Goal: Check status: Check status

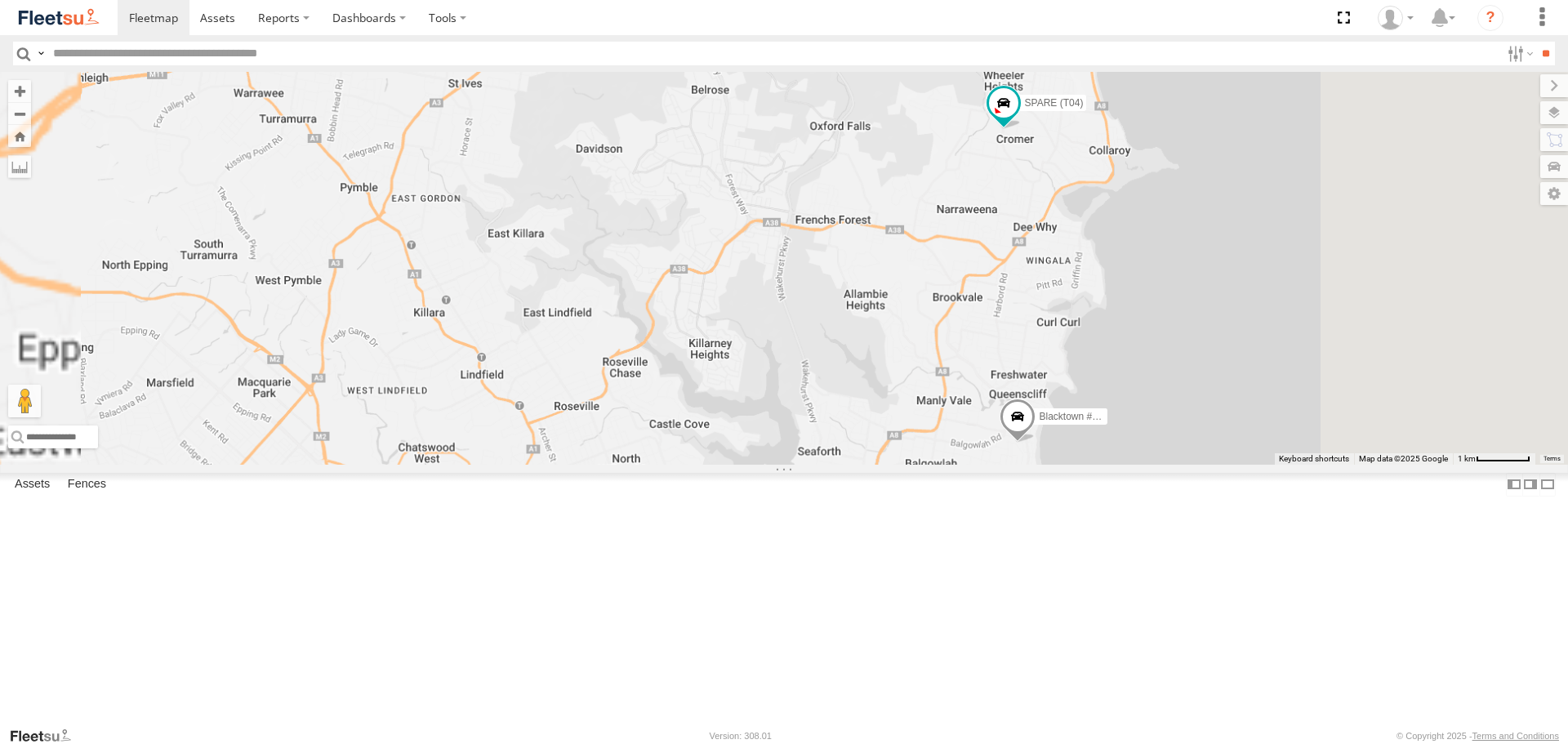
drag, startPoint x: 1206, startPoint y: 194, endPoint x: 1090, endPoint y: 522, distance: 347.9
click at [1090, 464] on div "Rural (T08 - Matt) Revesby (T07 - Dave) Brookvale (T10 - Gary) Blacktown #1 (T0…" at bounding box center [784, 268] width 1568 height 392
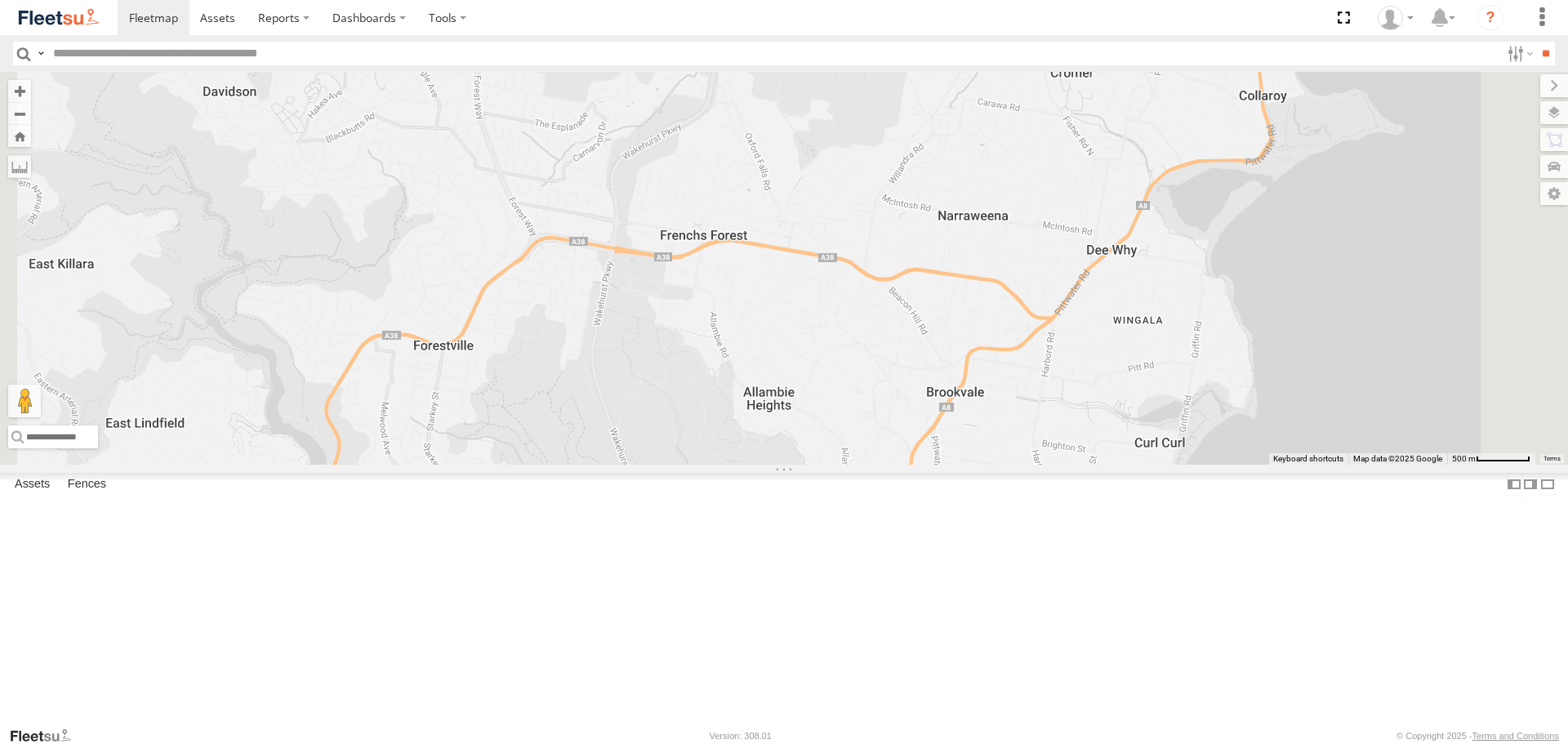
click at [1065, 53] on span at bounding box center [1047, 31] width 36 height 44
click at [1172, 41] on div at bounding box center [1047, 29] width 248 height 25
click at [1032, 34] on label at bounding box center [1015, 29] width 32 height 12
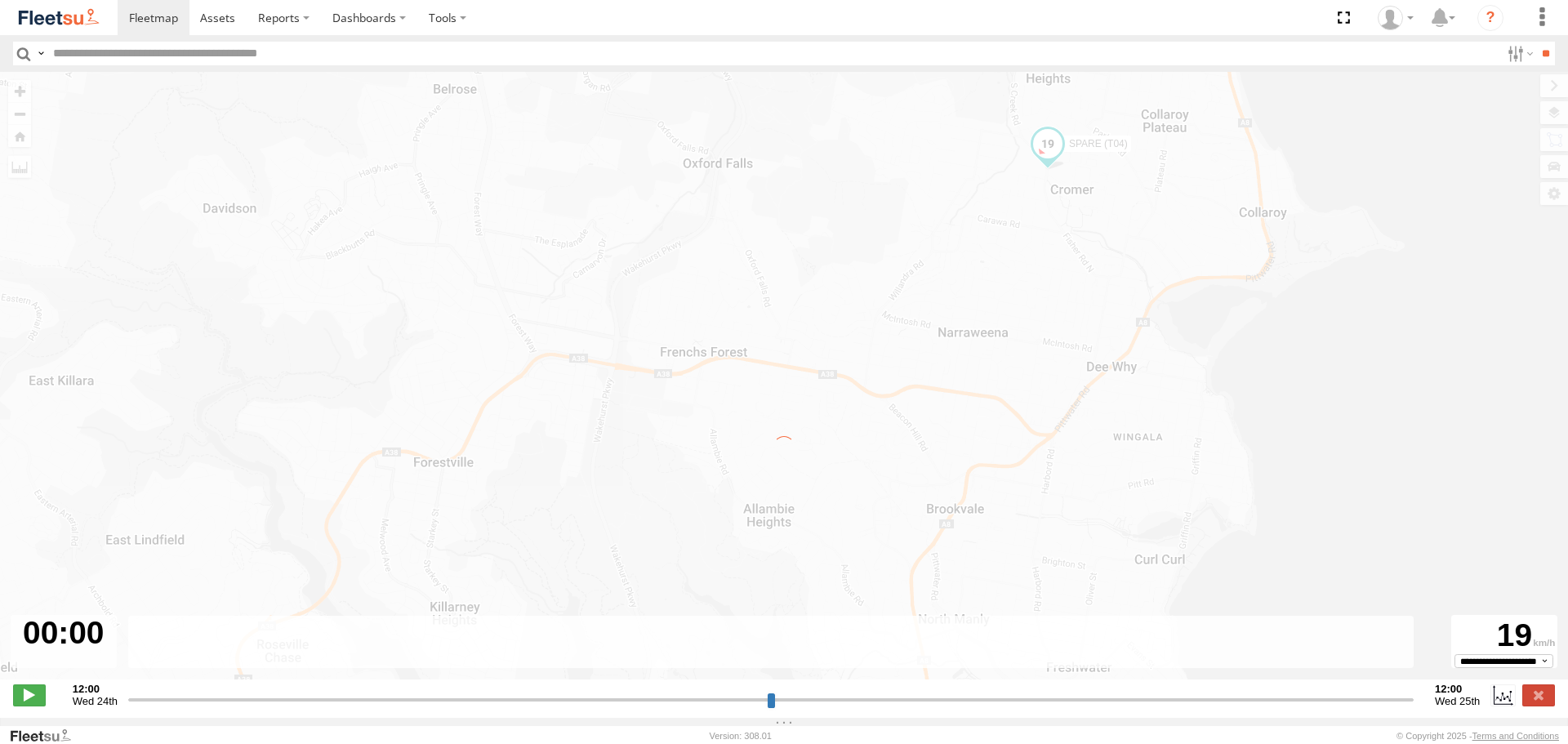
type input "**********"
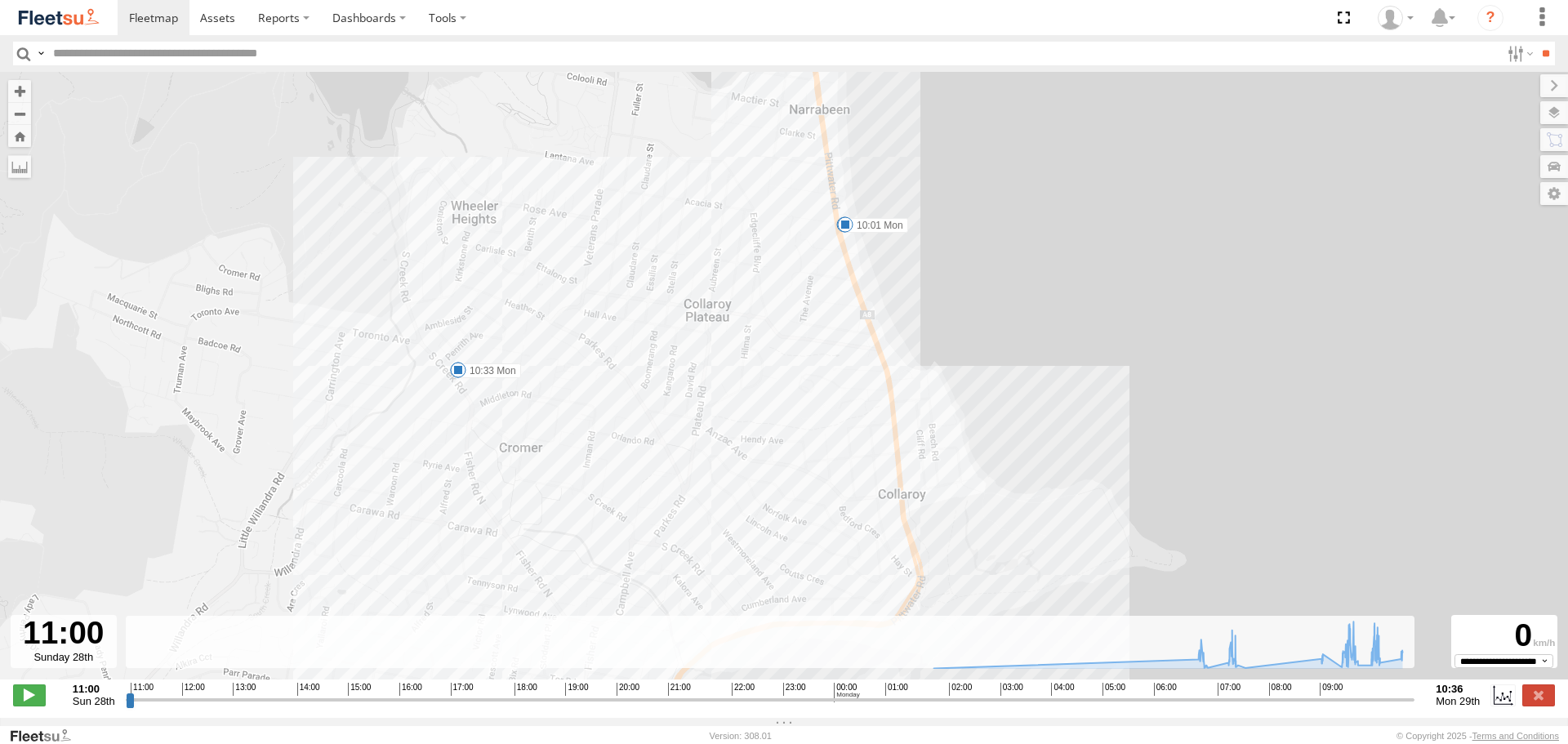
drag, startPoint x: 827, startPoint y: 308, endPoint x: 846, endPoint y: 476, distance: 169.1
click at [846, 476] on div "SPARE (T04) 06:58 Mon 07:02 Mon 07:16 Mon 07:20 Mon 09:57 Mon 10:01 Mon 10:24 M…" at bounding box center [784, 384] width 1568 height 625
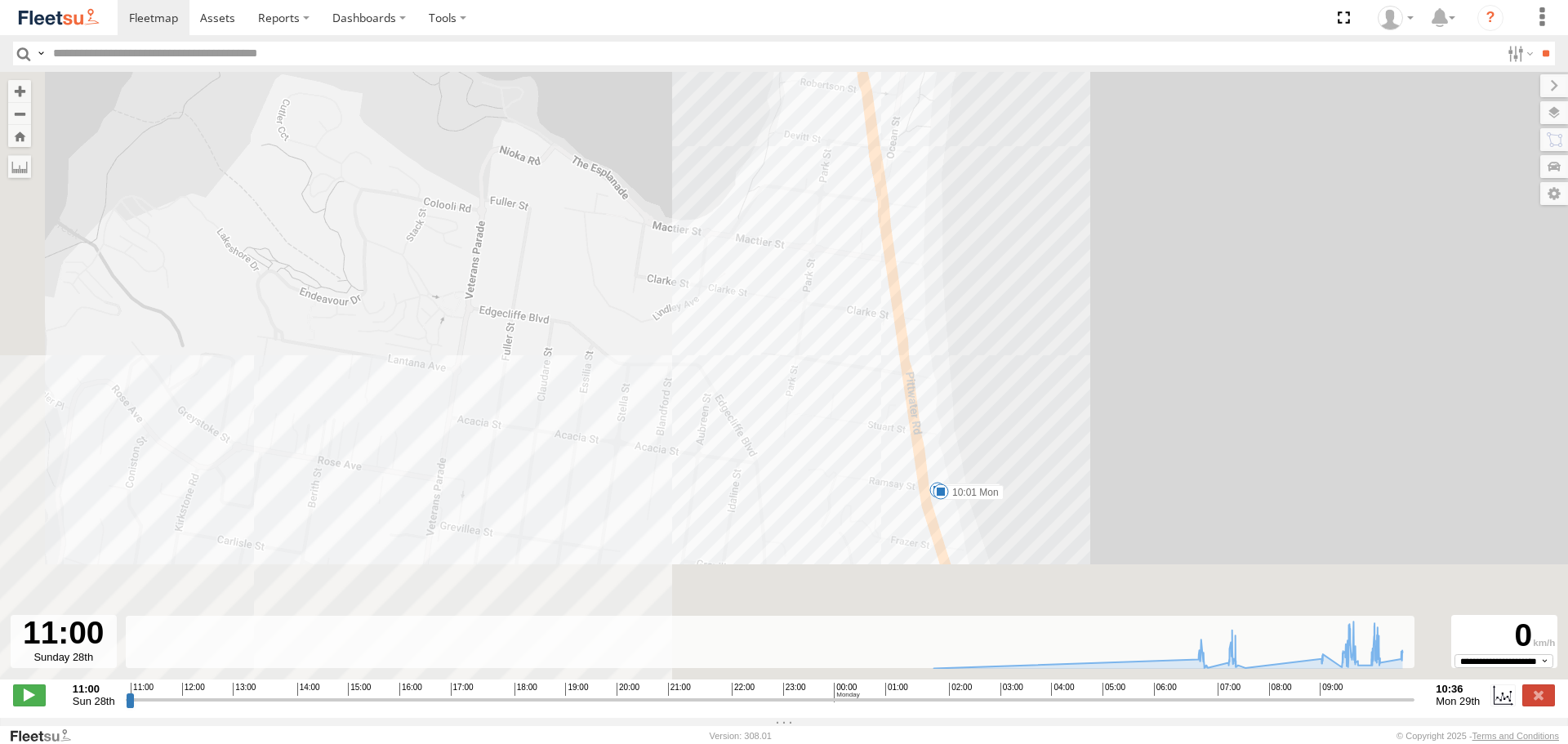
drag, startPoint x: 906, startPoint y: 214, endPoint x: 908, endPoint y: 202, distance: 12.2
click at [908, 202] on div "SPARE (T04) 06:58 Mon 07:02 Mon 07:16 Mon 07:20 Mon 09:57 Mon 10:01 Mon 10:24 M…" at bounding box center [784, 384] width 1568 height 625
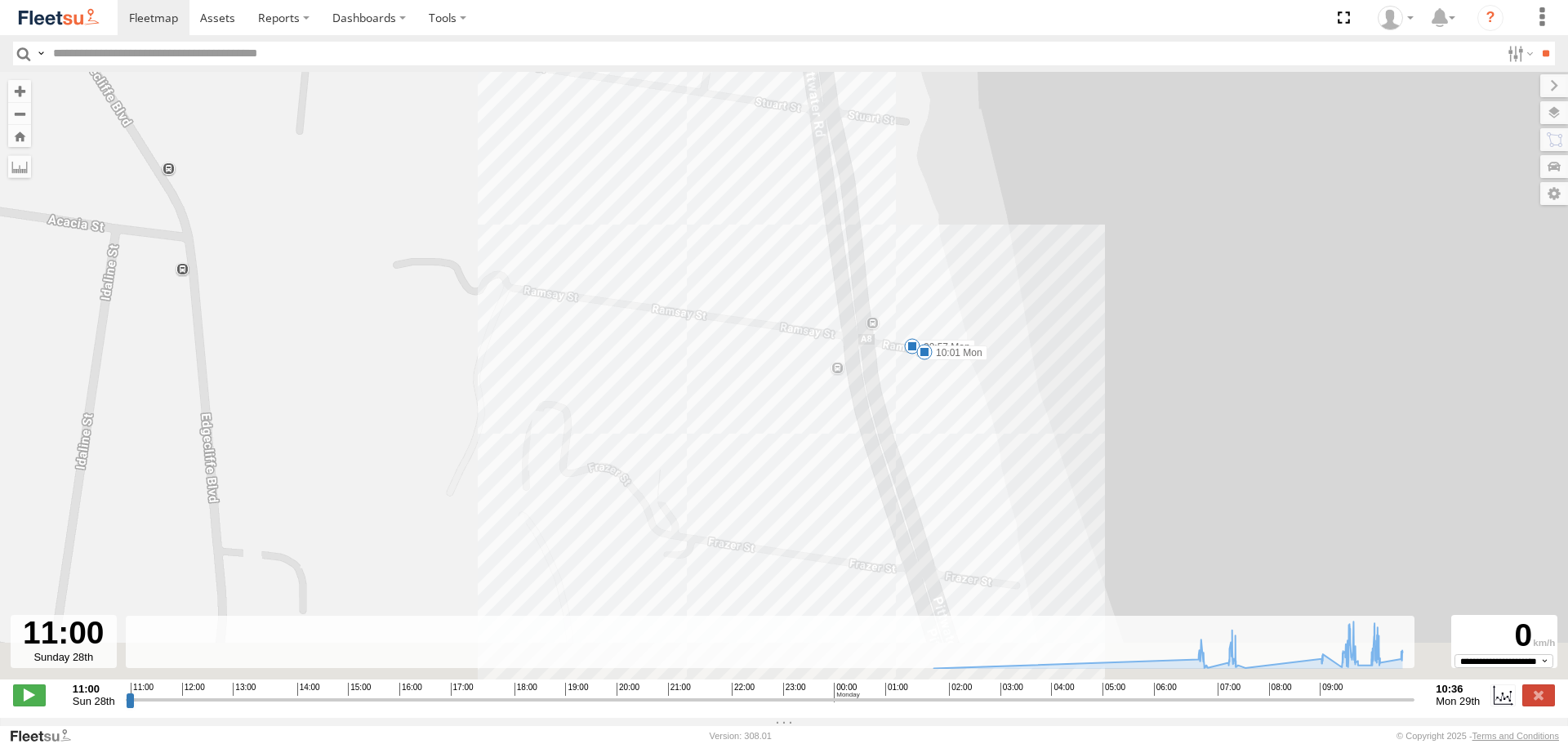
drag, startPoint x: 793, startPoint y: 505, endPoint x: 945, endPoint y: 244, distance: 302.0
click at [945, 244] on div "SPARE (T04) 06:58 Mon 07:02 Mon 07:16 Mon 07:20 Mon 09:57 Mon 10:01 Mon 10:24 M…" at bounding box center [784, 384] width 1568 height 625
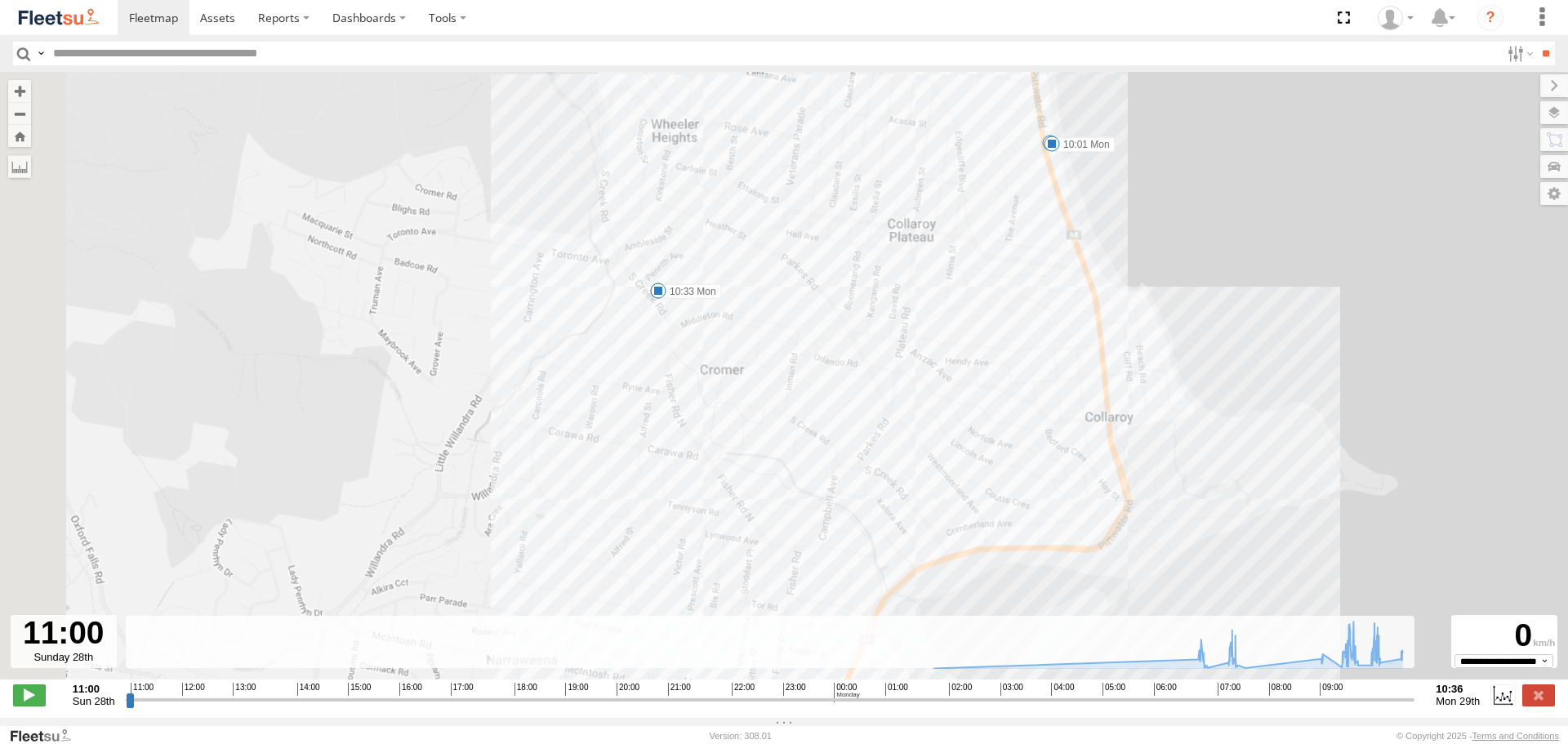
drag, startPoint x: 878, startPoint y: 323, endPoint x: 990, endPoint y: 218, distance: 153.5
click at [992, 216] on div "SPARE (T04) 06:58 Mon 07:02 Mon 07:16 Mon 07:20 Mon 09:57 Mon 10:01 Mon 10:24 M…" at bounding box center [784, 384] width 1568 height 625
